Goal: Book appointment/travel/reservation

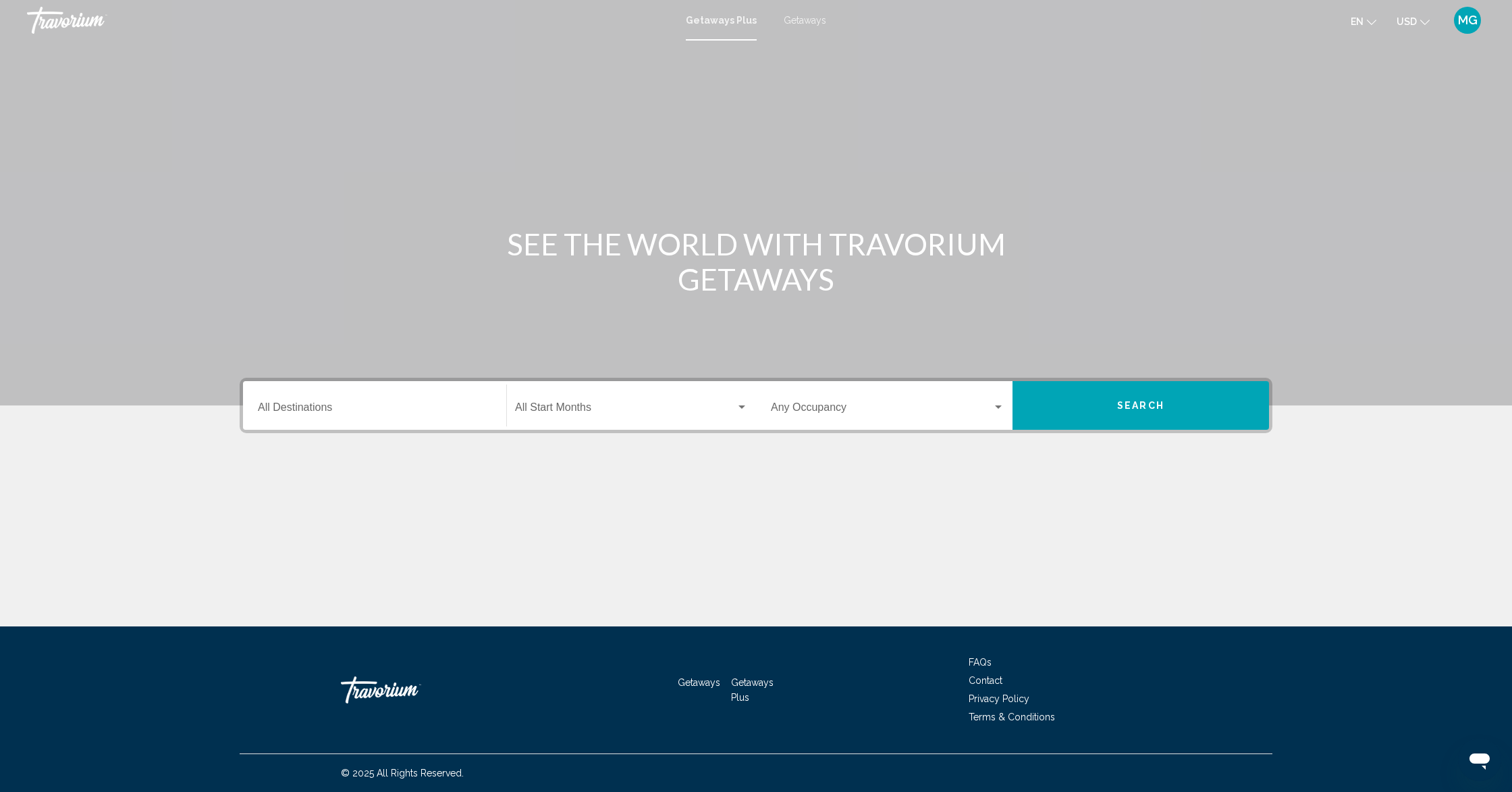
click at [409, 393] on div "Destination All Destinations" at bounding box center [374, 406] width 234 height 43
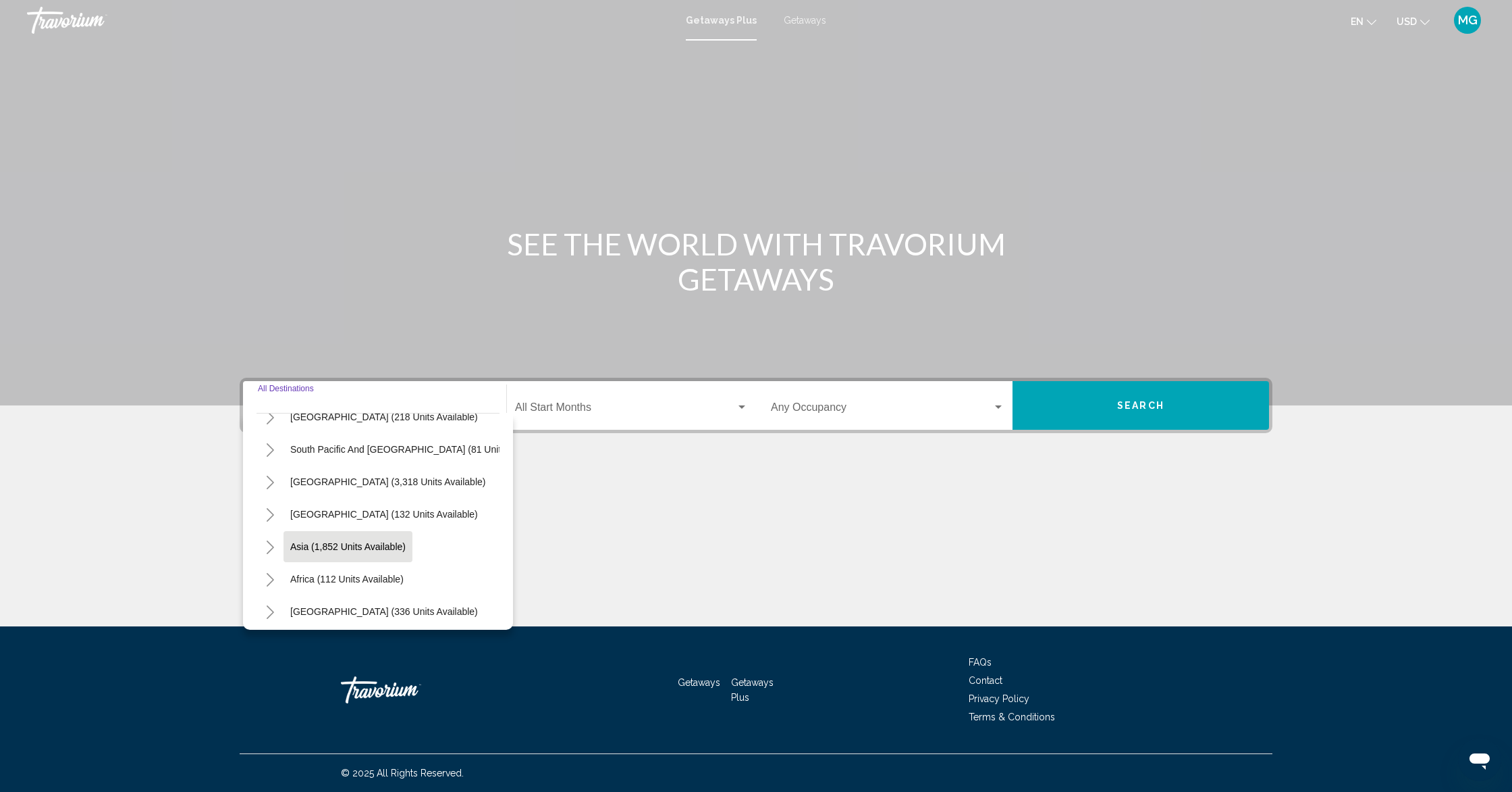
scroll to position [219, 2]
click at [380, 549] on button "Asia (1,852 units available)" at bounding box center [347, 541] width 129 height 31
type input "**********"
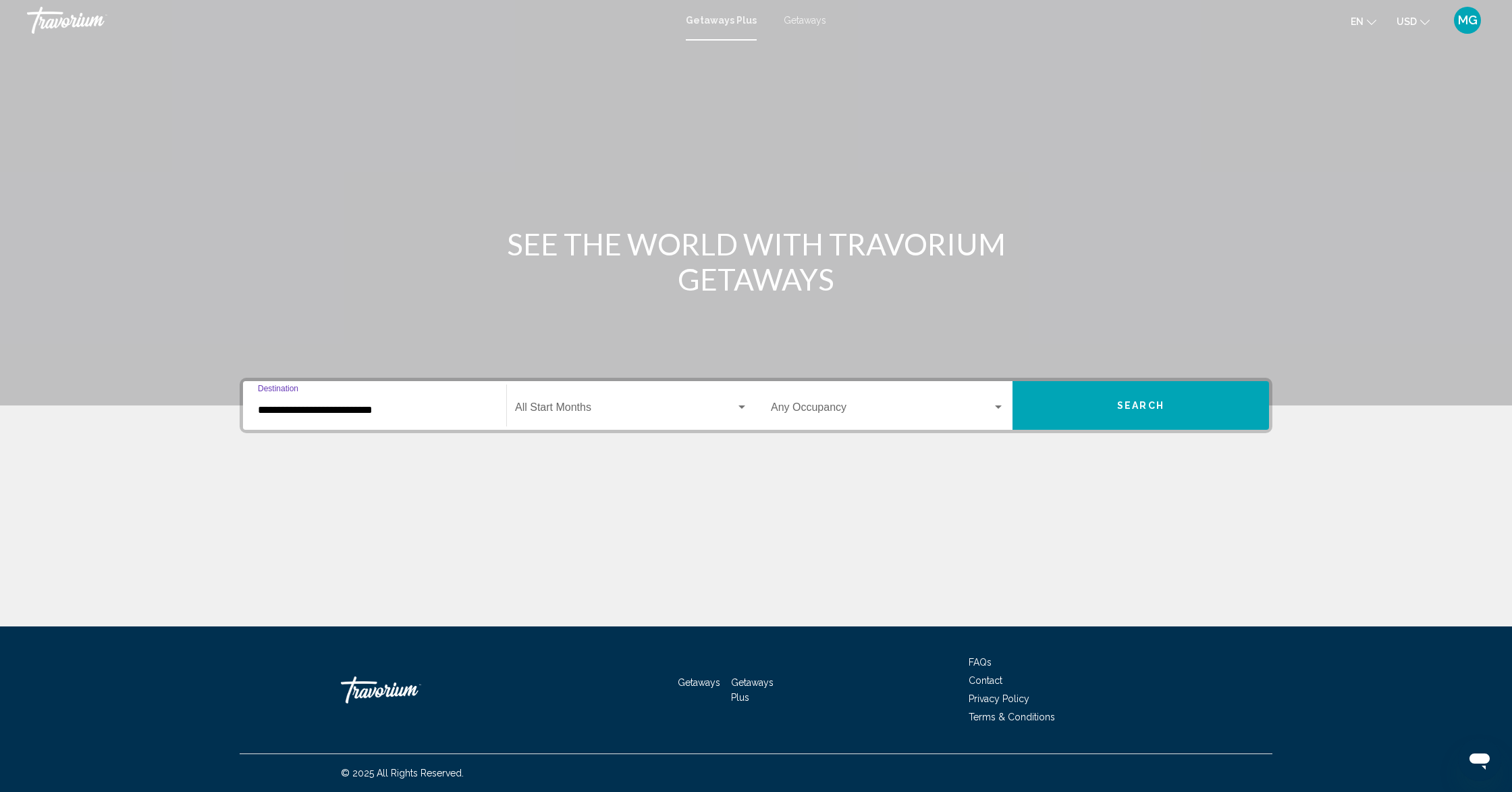
click at [717, 405] on span "Search widget" at bounding box center [626, 410] width 221 height 12
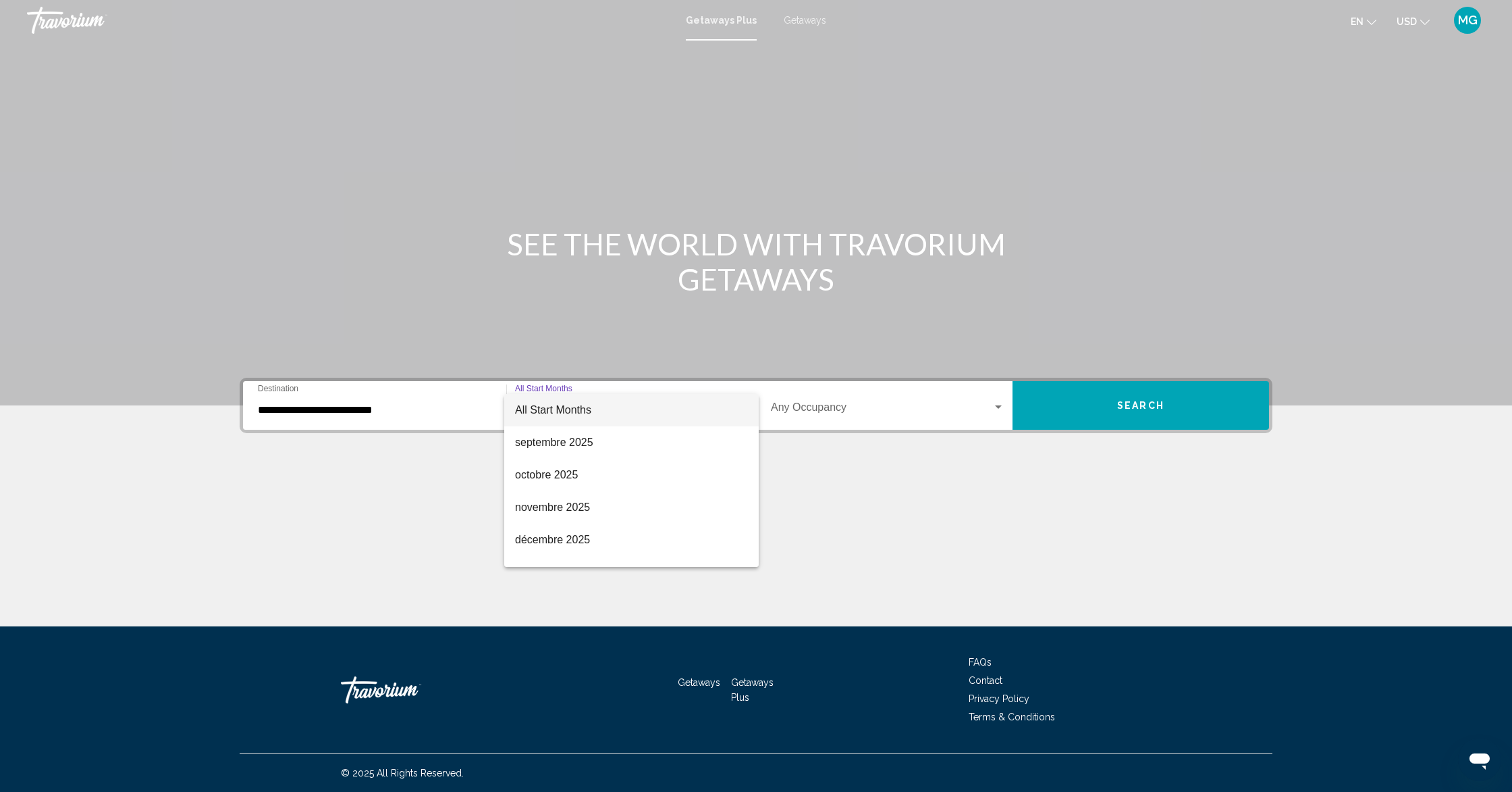
drag, startPoint x: 872, startPoint y: 498, endPoint x: 856, endPoint y: 480, distance: 24.1
click at [872, 498] on div at bounding box center [756, 396] width 1512 height 792
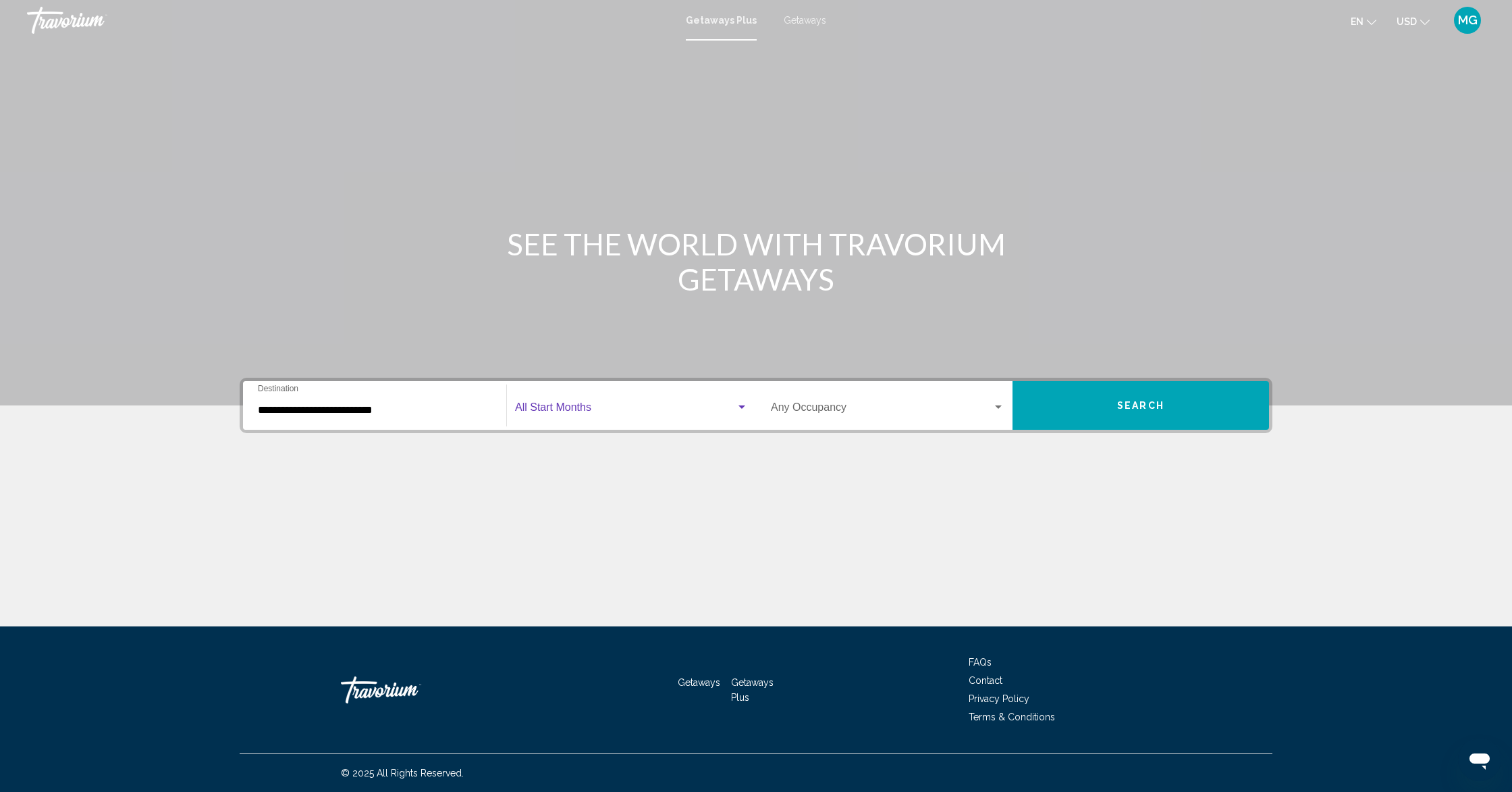
click at [615, 408] on span "Search widget" at bounding box center [626, 410] width 221 height 12
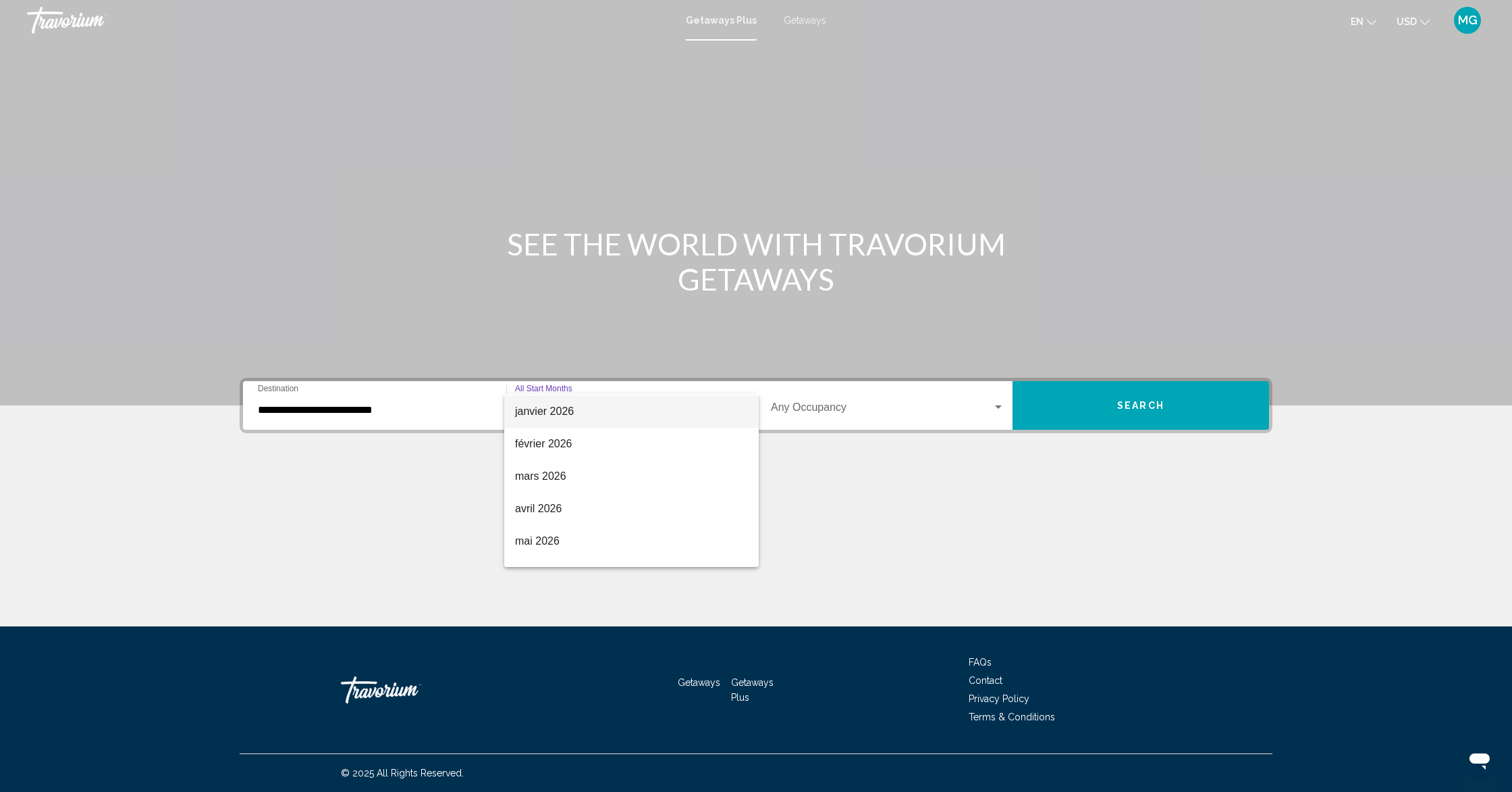
scroll to position [162, 0]
click at [585, 474] on span "mars 2026" at bounding box center [631, 474] width 233 height 32
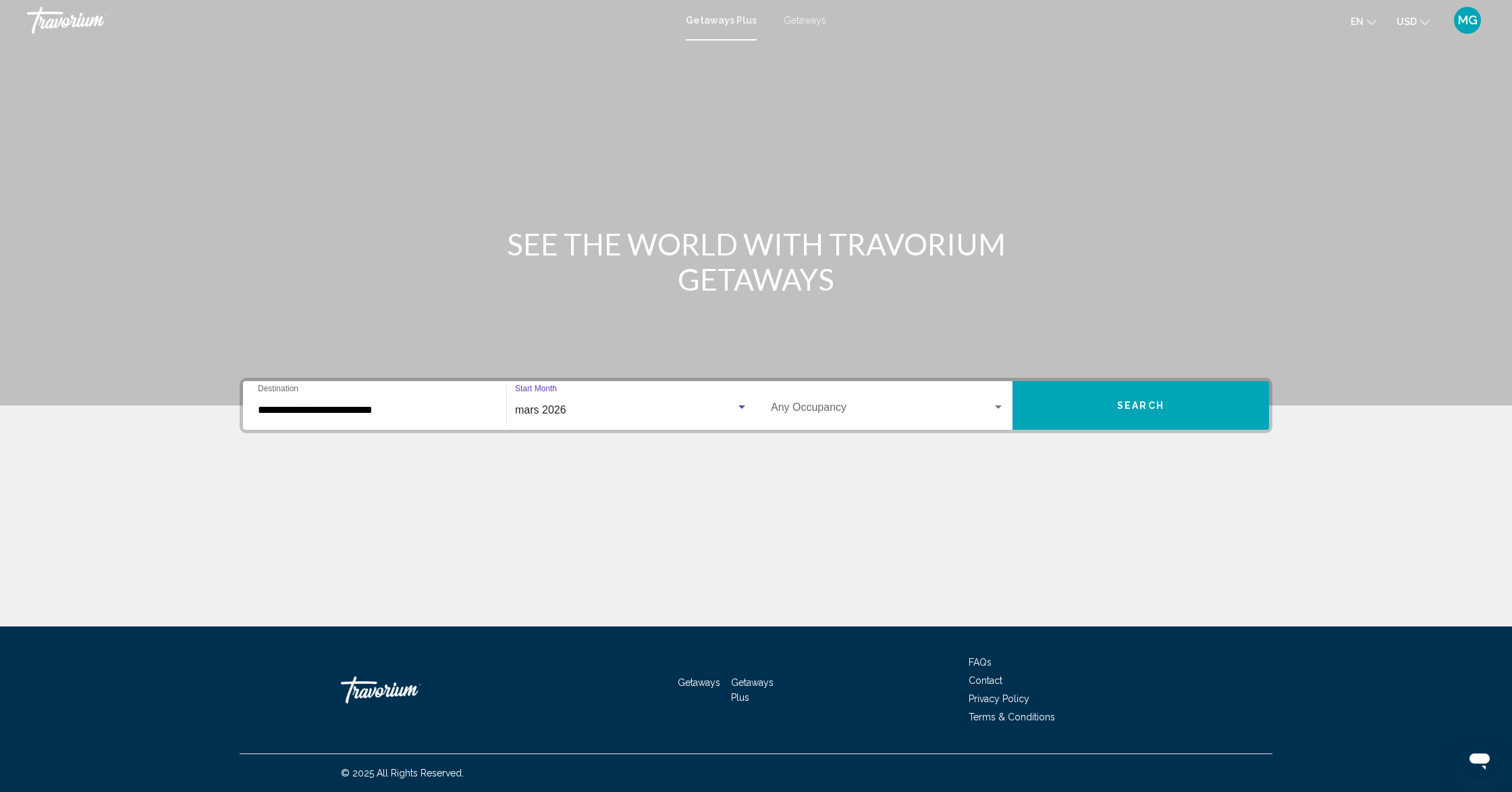
click at [1084, 408] on button "Search" at bounding box center [1141, 405] width 257 height 49
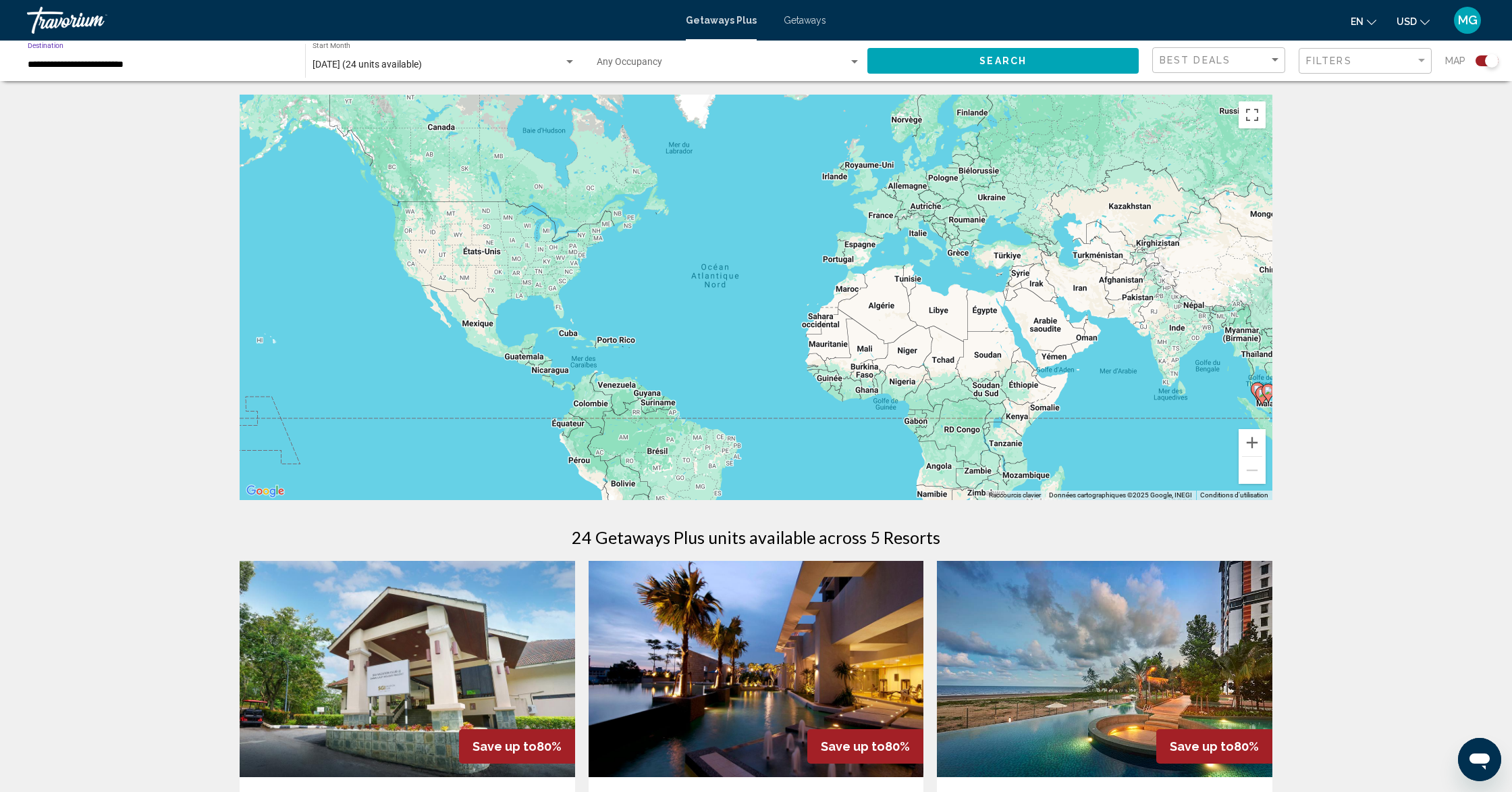
click at [179, 70] on input "**********" at bounding box center [160, 65] width 264 height 11
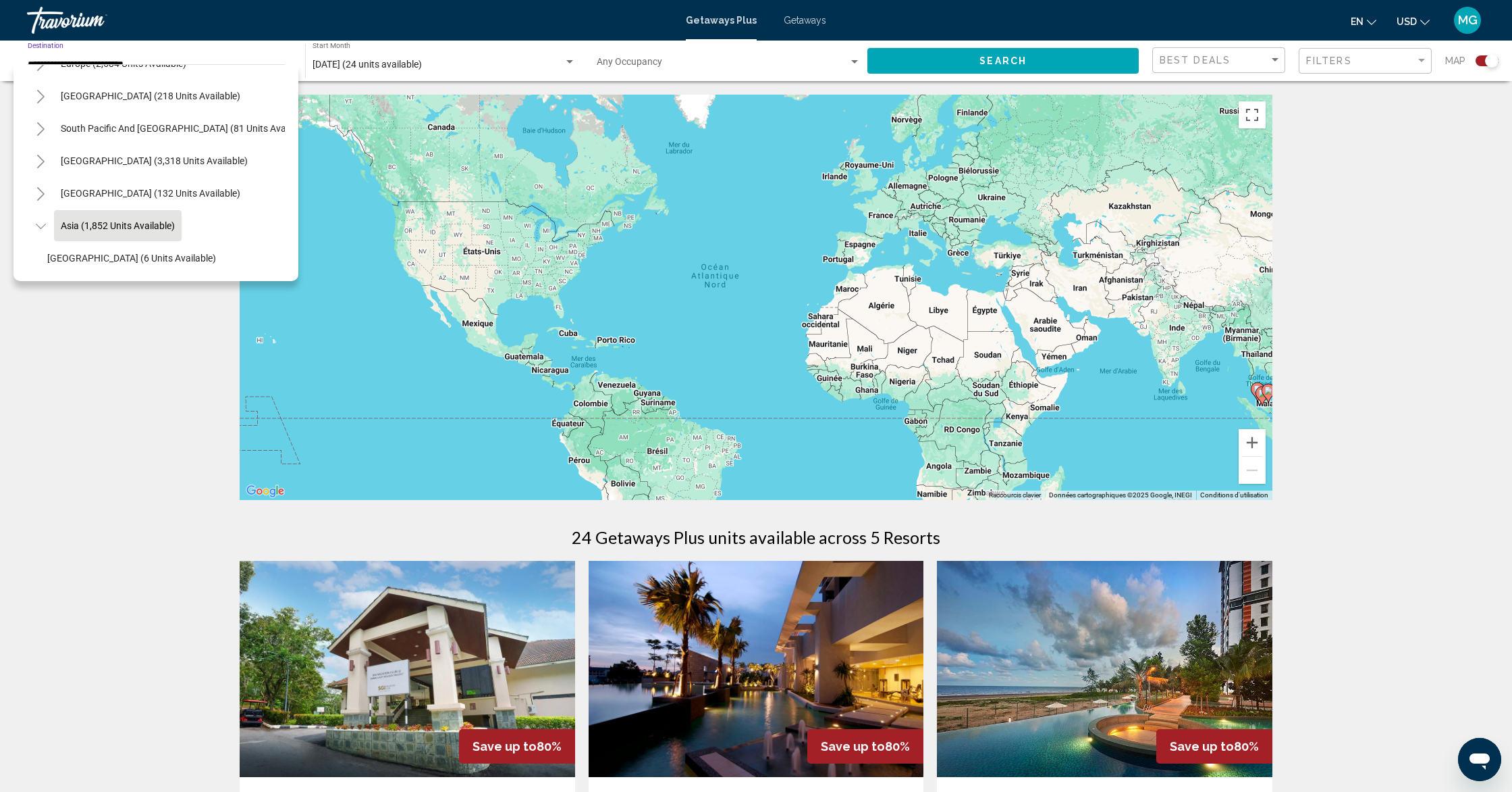
scroll to position [188, 0]
click at [558, 56] on div "[DATE] (24 units available) Start Month All Start Months" at bounding box center [444, 62] width 263 height 37
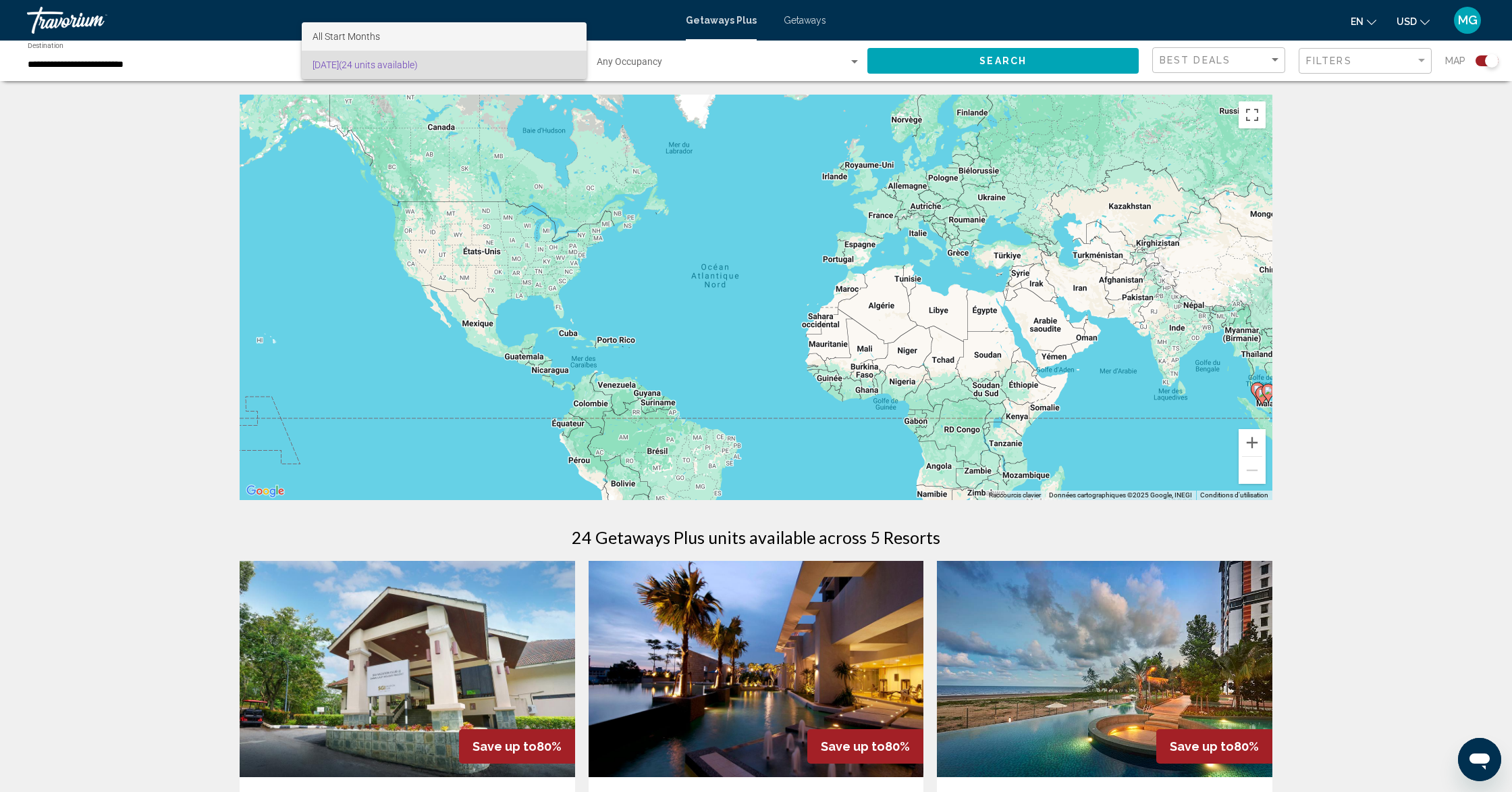
click at [350, 42] on span "All Start Months" at bounding box center [444, 37] width 263 height 29
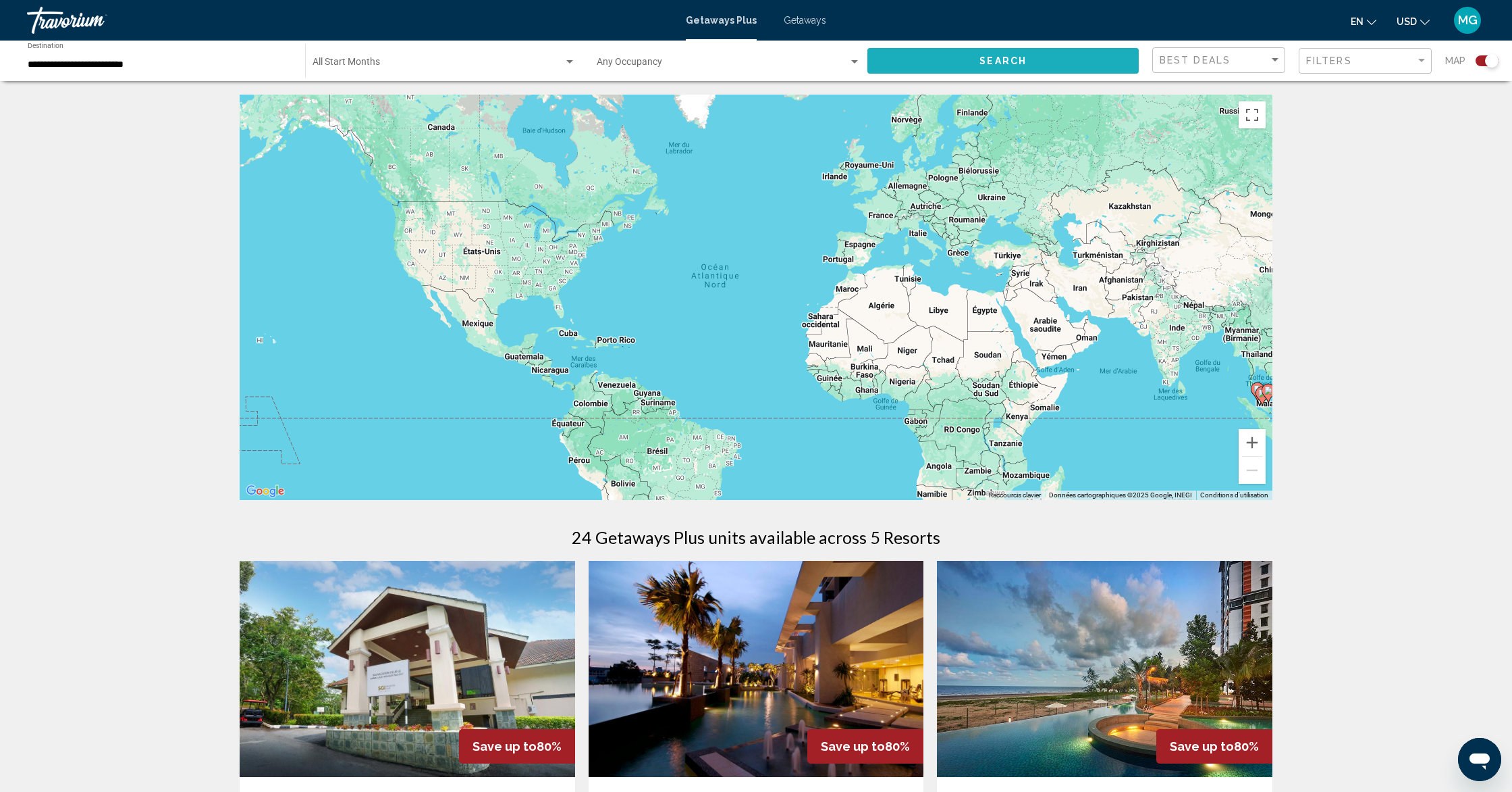
click at [1002, 59] on span "Search" at bounding box center [1003, 62] width 47 height 11
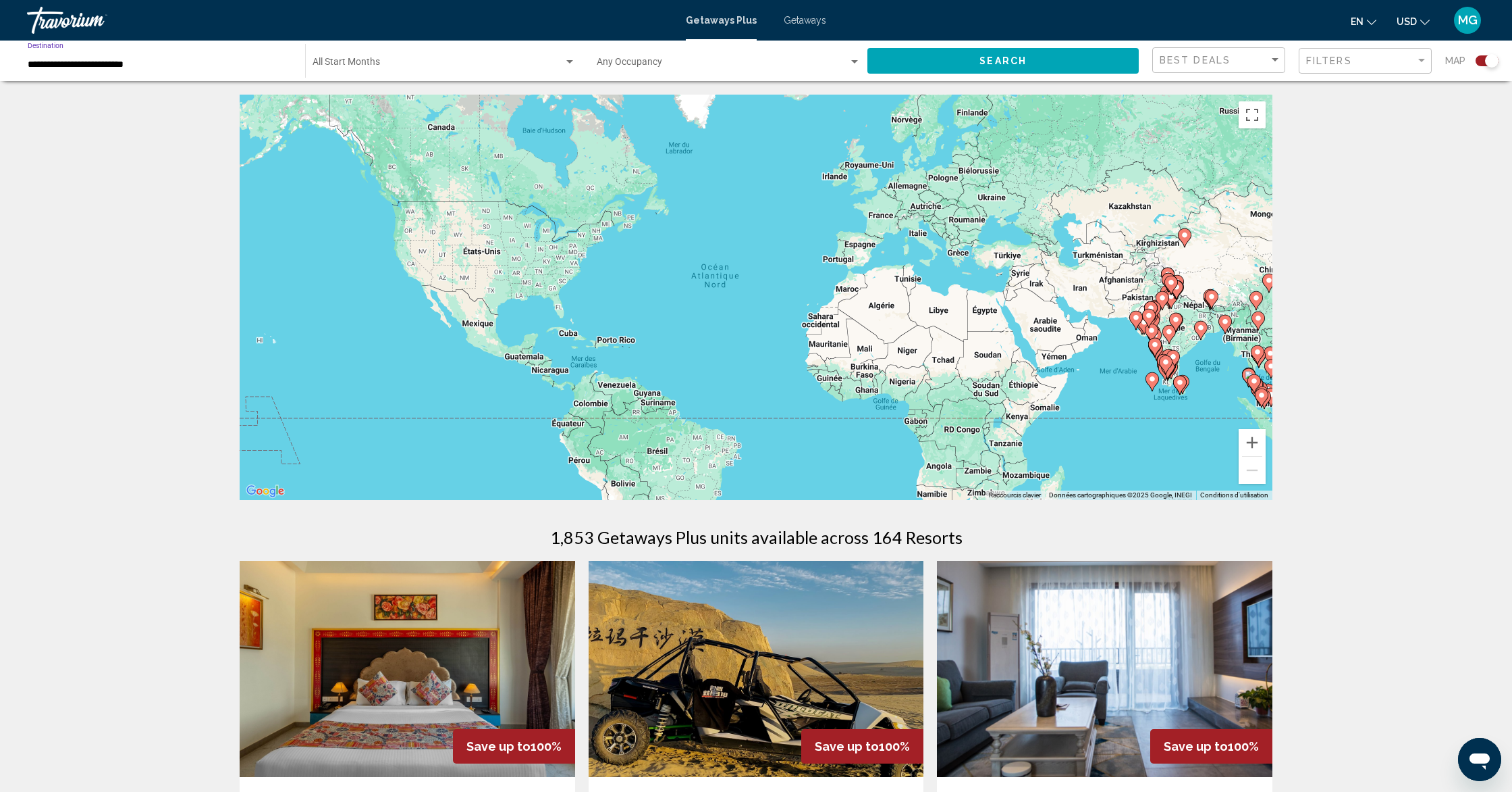
click at [152, 67] on input "**********" at bounding box center [160, 65] width 264 height 11
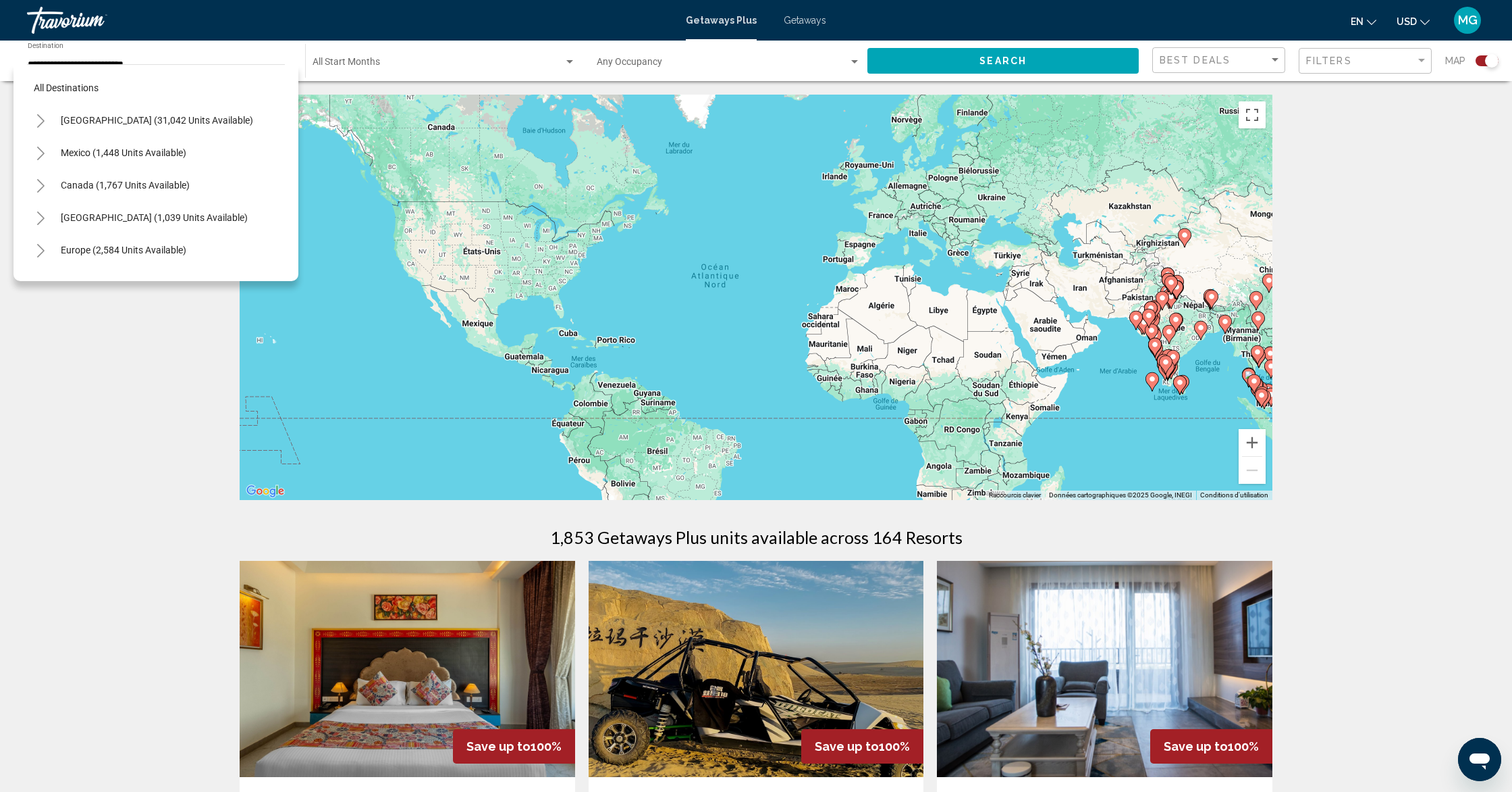
drag, startPoint x: 1450, startPoint y: 249, endPoint x: 1351, endPoint y: 276, distance: 102.6
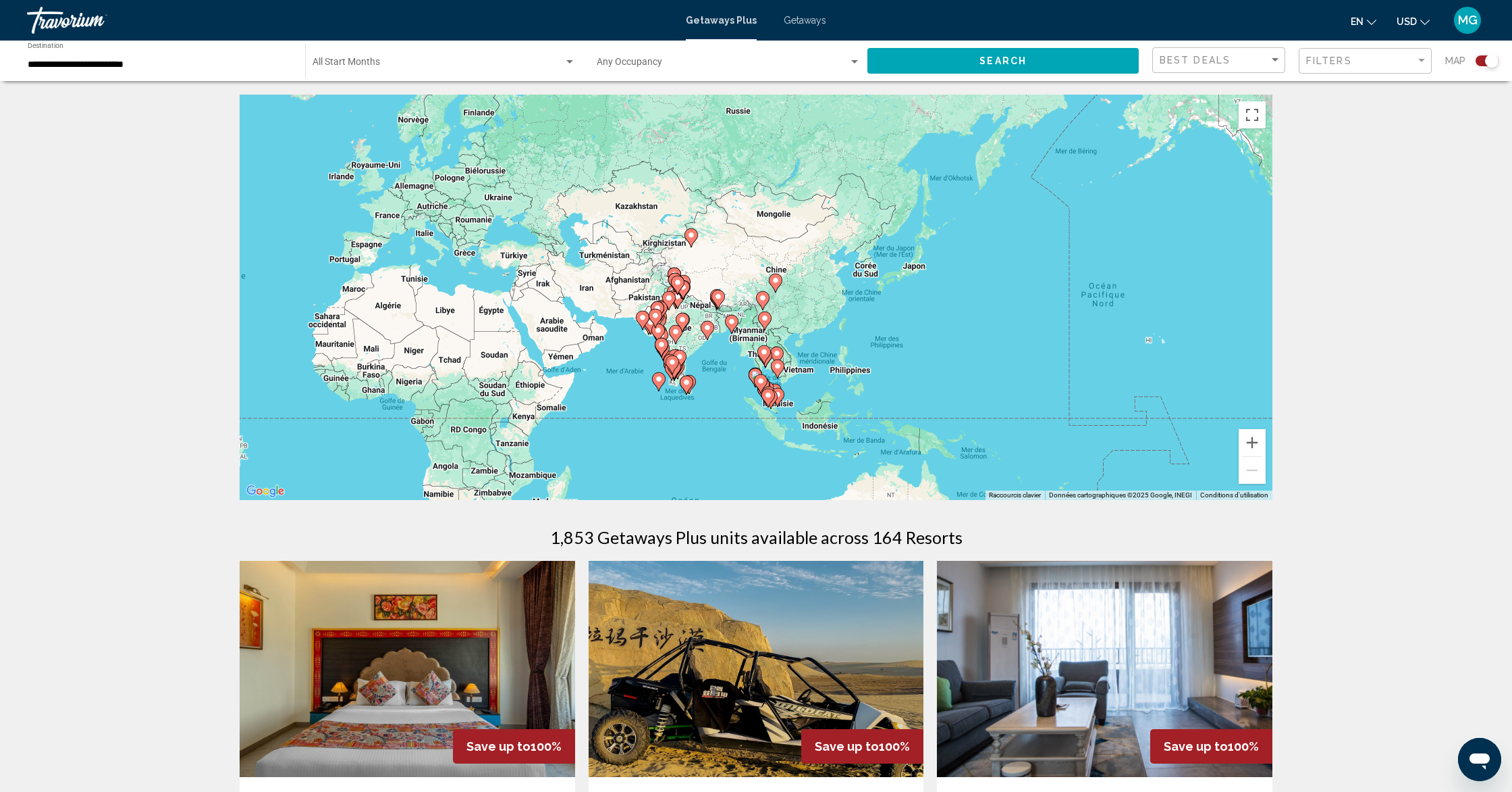
drag, startPoint x: 1233, startPoint y: 263, endPoint x: 733, endPoint y: 264, distance: 500.0
click at [733, 264] on div "Pour activer le glissement avec le clavier, appuyez sur Alt+Entrée. Une fois ce…" at bounding box center [756, 297] width 1033 height 405
click at [919, 268] on div "Pour activer le glissement avec le clavier, appuyez sur Alt+Entrée. Une fois ce…" at bounding box center [756, 296] width 1033 height 405
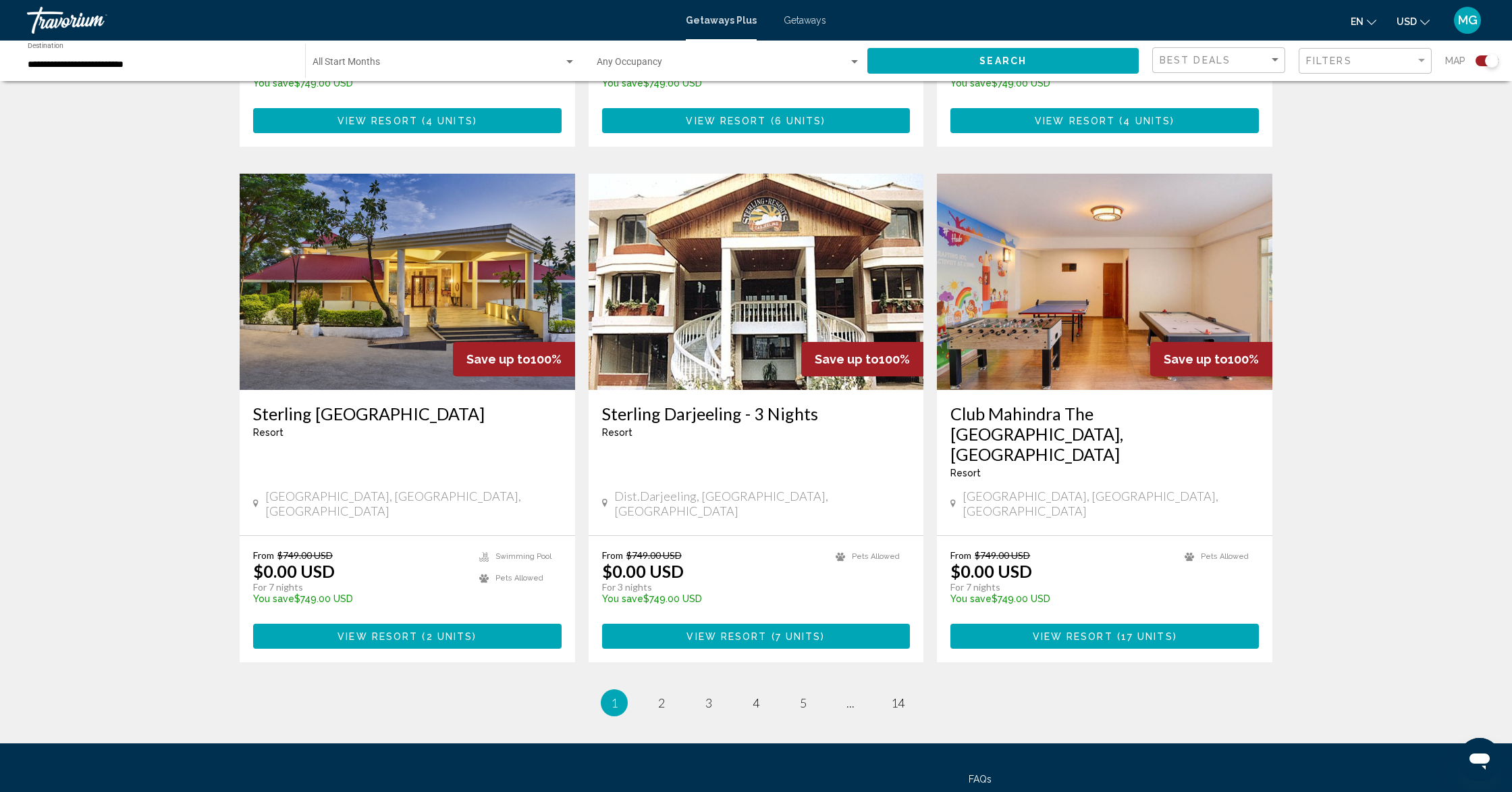
scroll to position [1824, 0]
